Goal: Check status

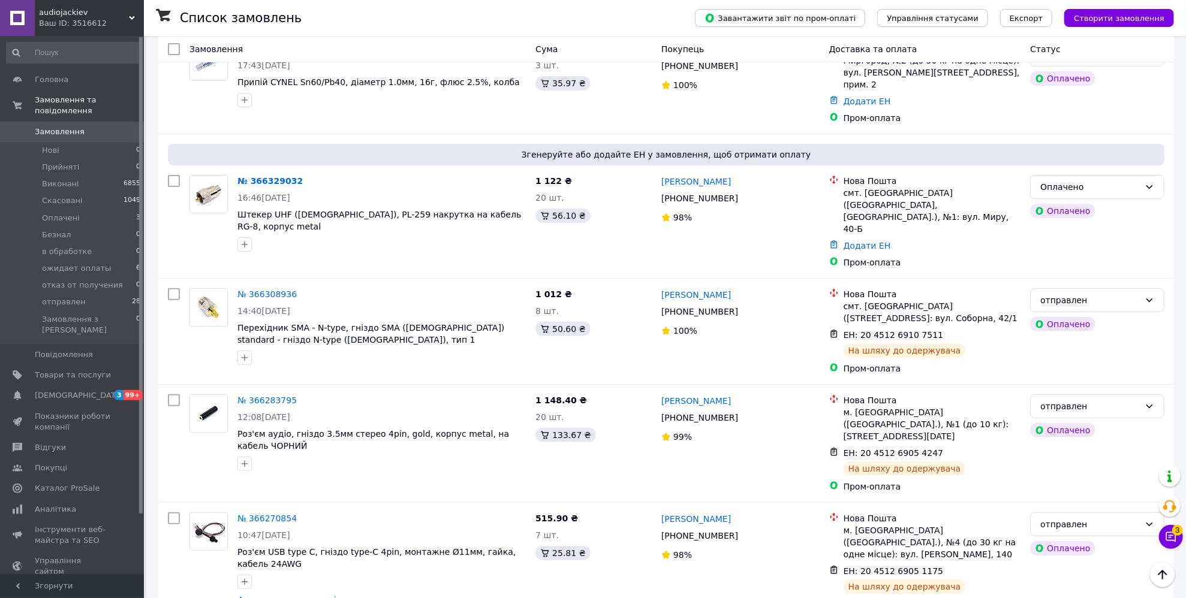
scroll to position [120, 0]
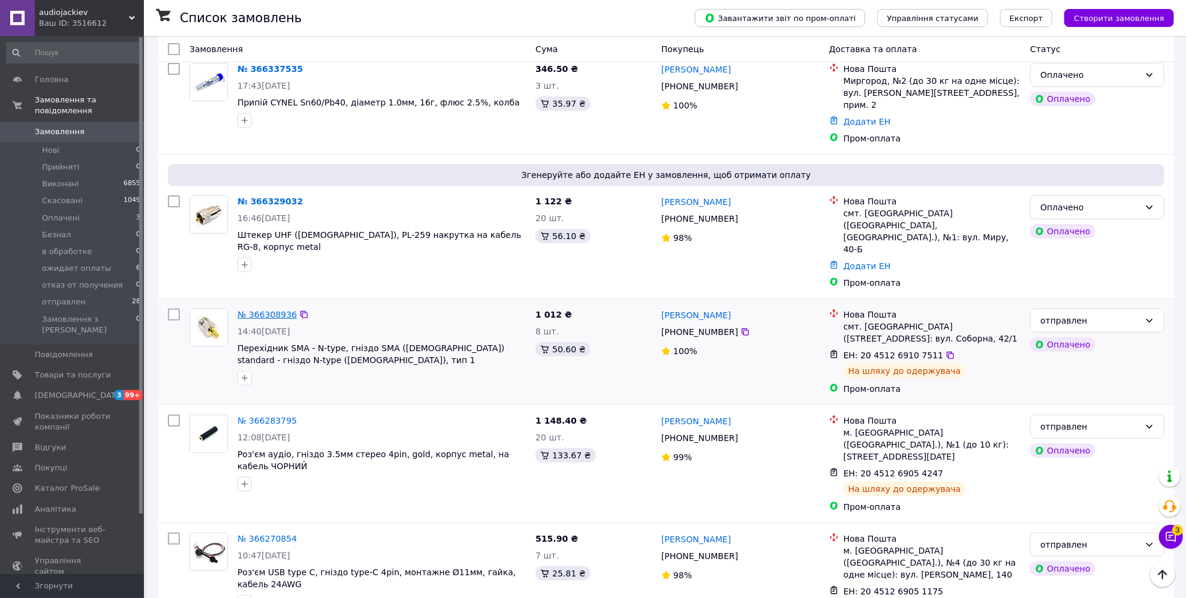
click at [281, 310] on link "№ 366308936" at bounding box center [266, 315] width 59 height 10
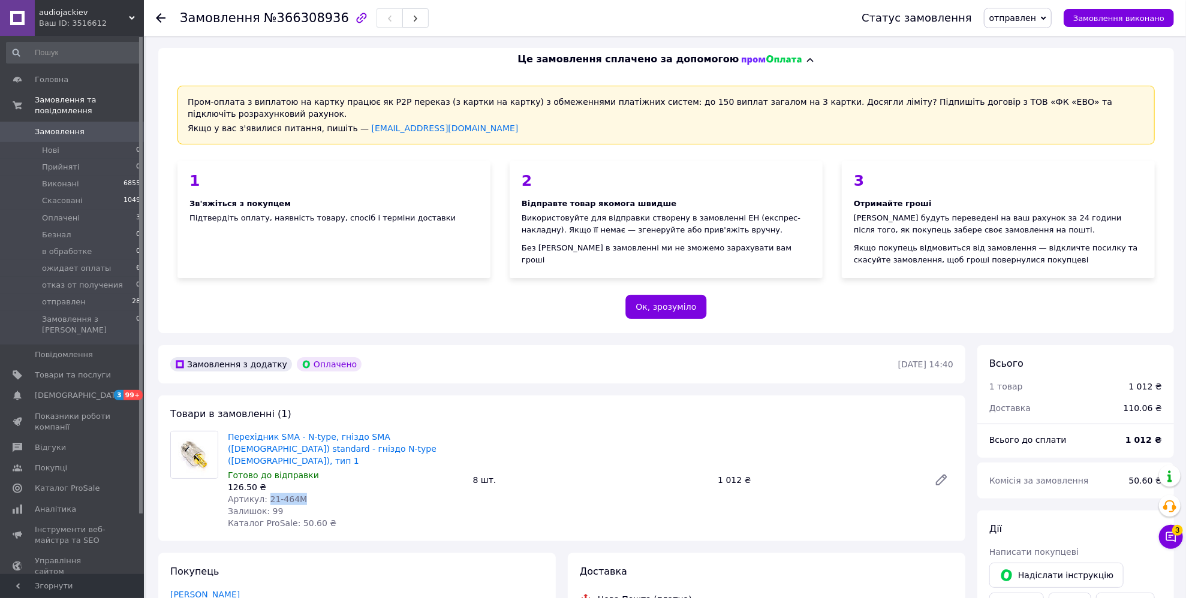
drag, startPoint x: 264, startPoint y: 474, endPoint x: 319, endPoint y: 476, distance: 54.6
click at [319, 494] on div "Артикул: 21-464M" at bounding box center [346, 500] width 236 height 12
copy span "21-464M"
click at [164, 22] on icon at bounding box center [161, 18] width 10 height 10
